Goal: Check status: Check status

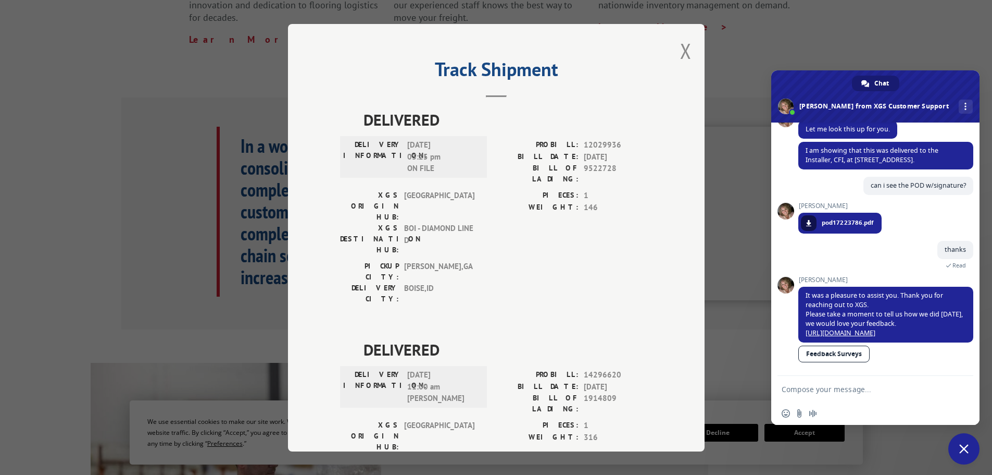
scroll to position [313, 0]
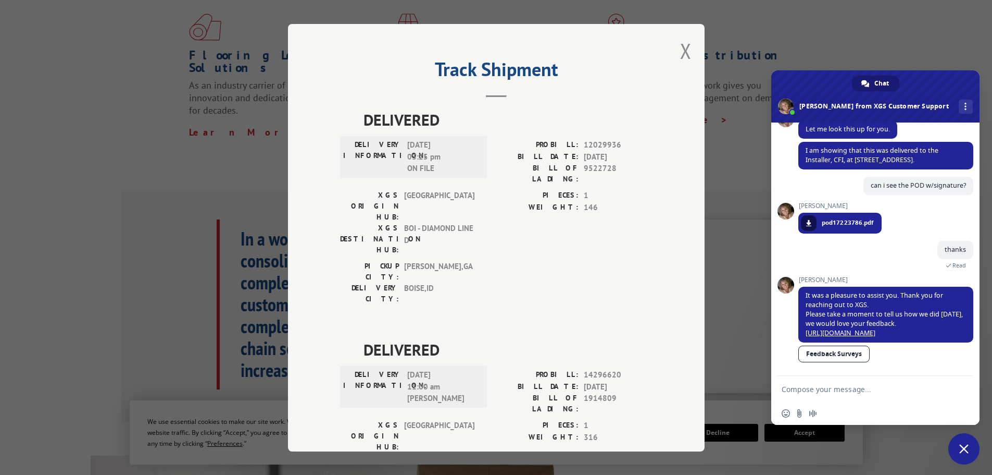
click at [684, 52] on button "Close modal" at bounding box center [685, 51] width 11 height 28
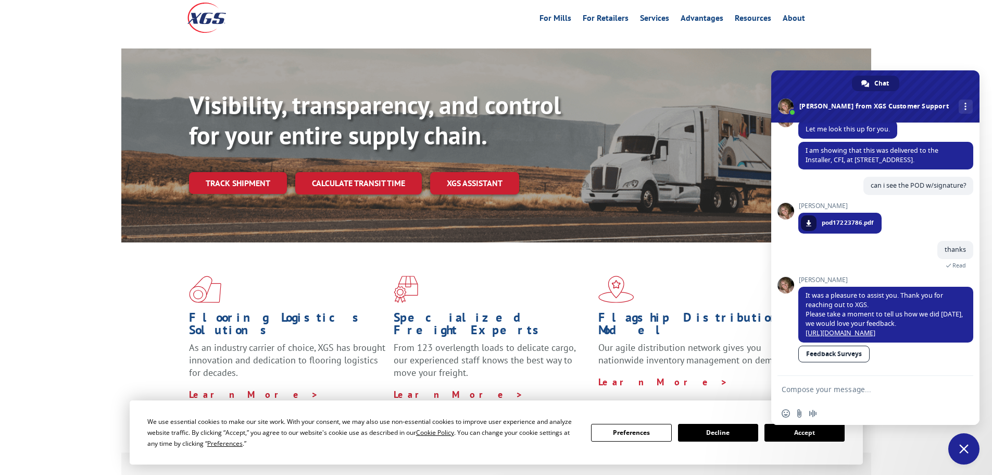
scroll to position [0, 0]
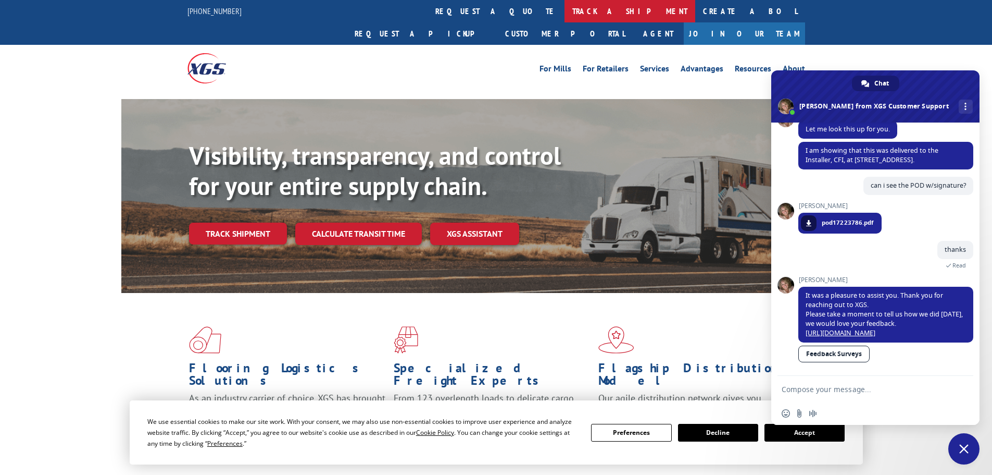
click at [565, 6] on link "track a shipment" at bounding box center [630, 11] width 131 height 22
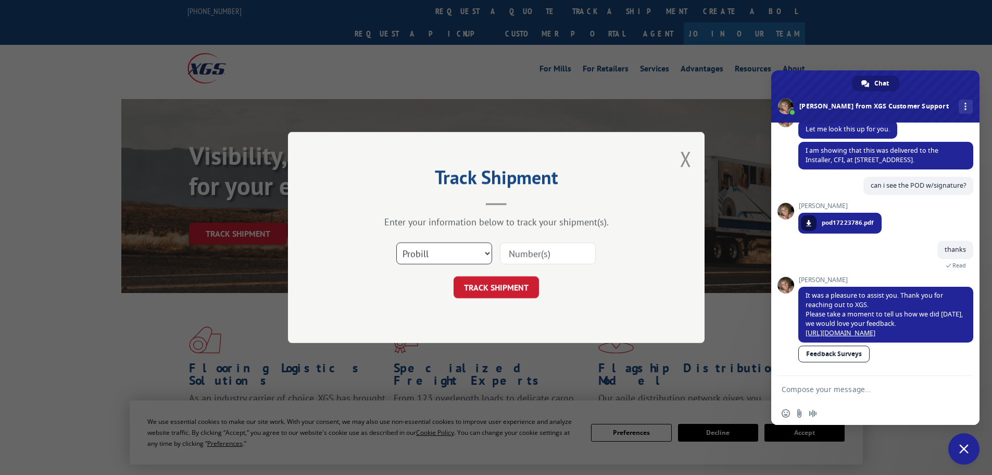
click at [421, 257] on select "Select category... Probill BOL PO" at bounding box center [444, 253] width 96 height 22
select select "po"
click at [396, 242] on select "Select category... Probill BOL PO" at bounding box center [444, 253] width 96 height 22
click at [524, 252] on input at bounding box center [548, 253] width 96 height 22
paste input "07523628"
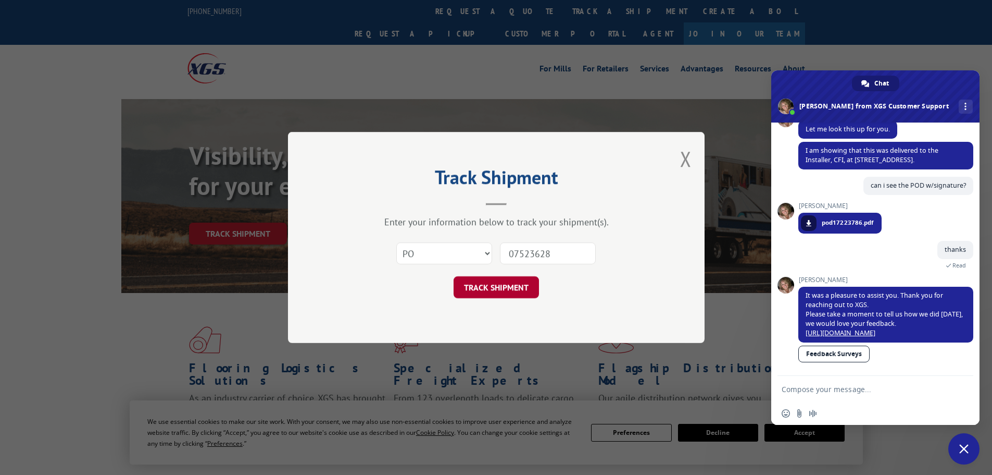
type input "07523628"
click at [524, 283] on button "TRACK SHIPMENT" at bounding box center [496, 287] width 85 height 22
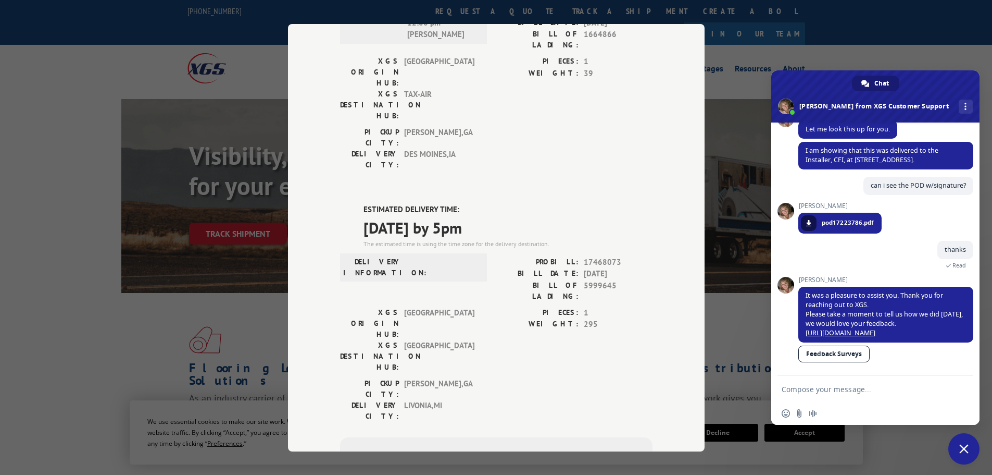
scroll to position [156, 0]
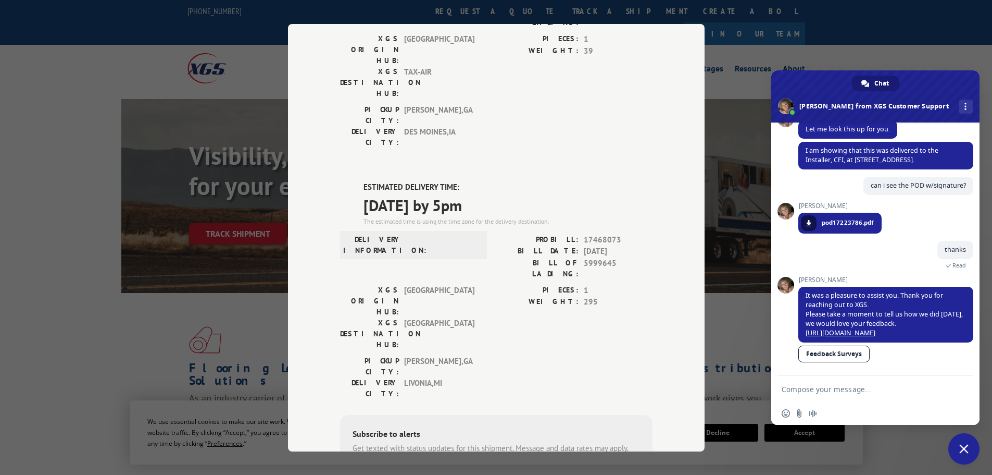
click at [168, 4] on div "Track Shipment DELIVERED DELIVERY INFORMATION: [DATE] 12:00 pm [PERSON_NAME]: 1…" at bounding box center [496, 237] width 992 height 475
